Goal: Use online tool/utility: Utilize a website feature to perform a specific function

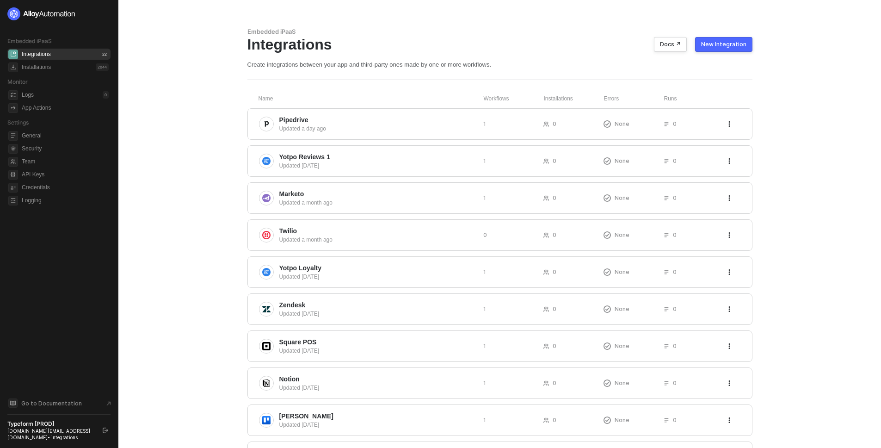
scroll to position [155, 0]
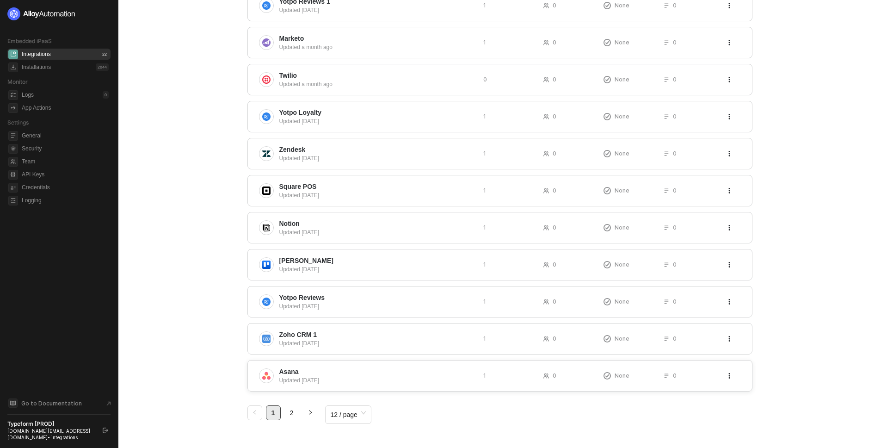
click at [279, 369] on span "Asana" at bounding box center [288, 371] width 19 height 9
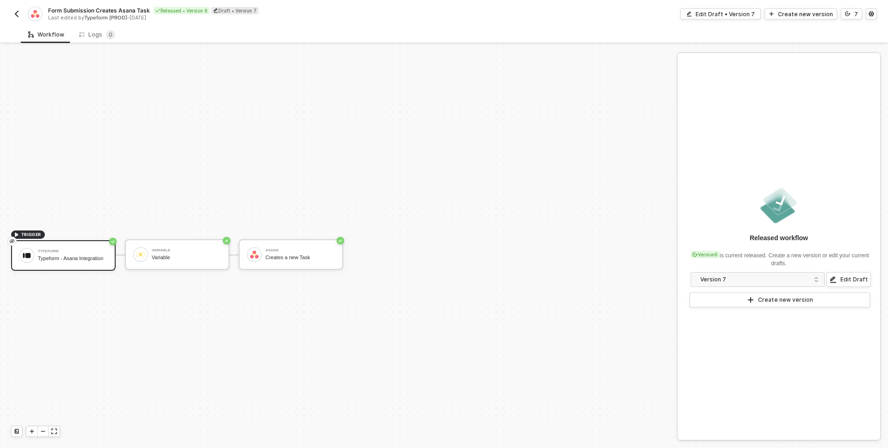
scroll to position [17, 0]
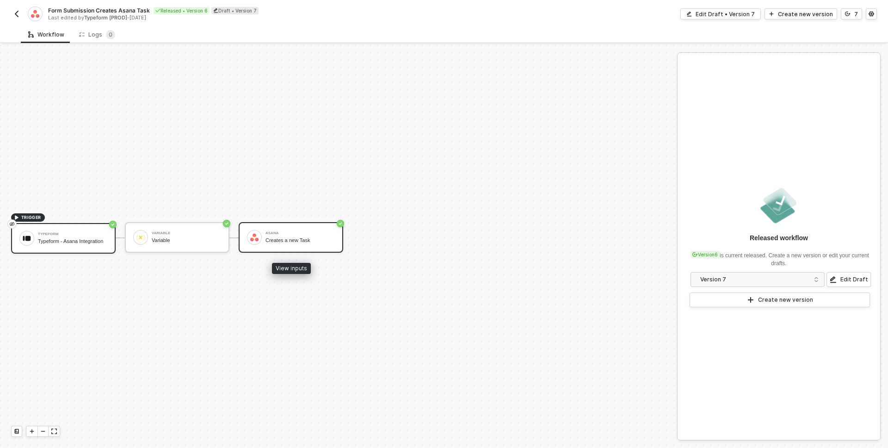
click at [299, 244] on div "Asana Creates a new Task" at bounding box center [300, 238] width 69 height 18
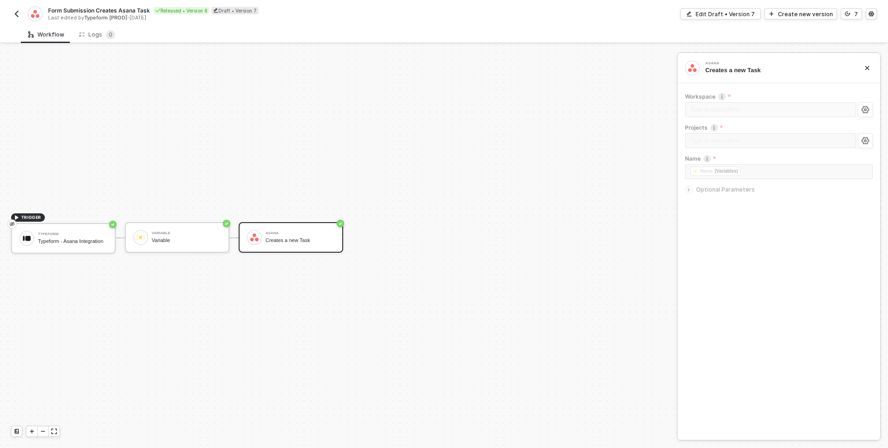
click at [538, 32] on div "Workflow Logs 0" at bounding box center [455, 34] width 868 height 17
